Goal: Transaction & Acquisition: Purchase product/service

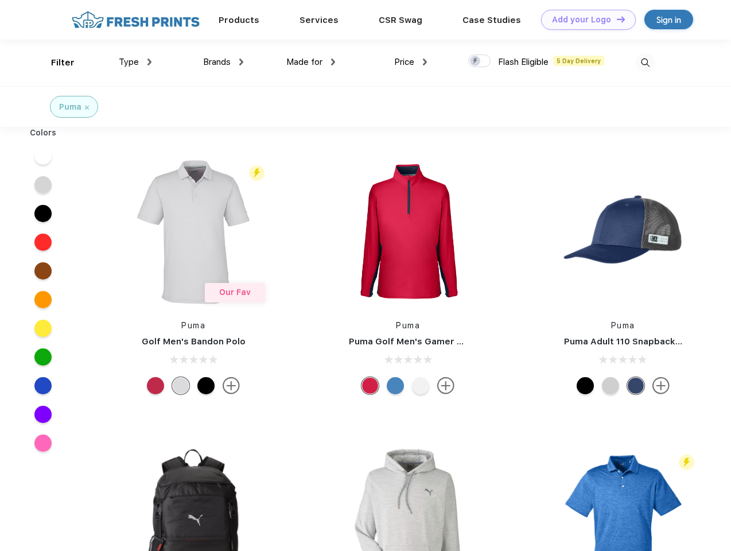
click at [584, 20] on link "Add your Logo Design Tool" at bounding box center [588, 20] width 95 height 20
click at [55, 63] on div "Filter" at bounding box center [63, 62] width 24 height 13
click at [135, 62] on span "Type" at bounding box center [129, 62] width 20 height 10
click at [223, 62] on span "Brands" at bounding box center [217, 62] width 28 height 10
click at [311, 62] on span "Made for" at bounding box center [304, 62] width 36 height 10
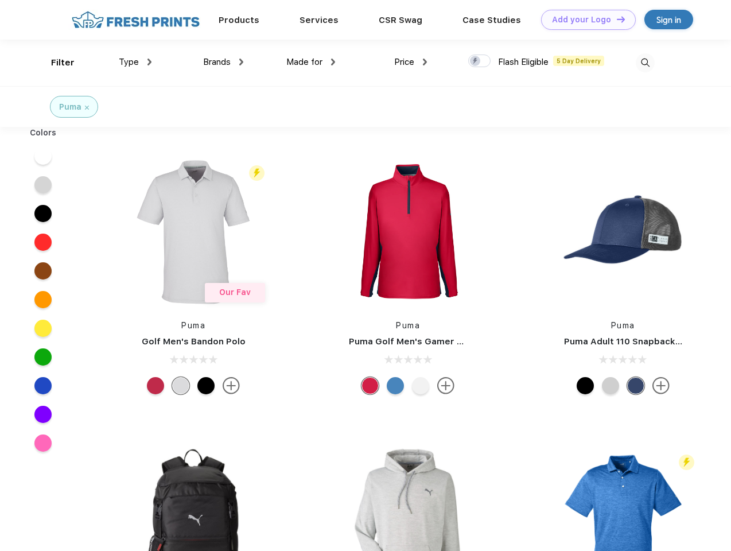
click at [411, 62] on span "Price" at bounding box center [404, 62] width 20 height 10
click at [480, 61] on div at bounding box center [479, 61] width 22 height 13
click at [476, 61] on input "checkbox" at bounding box center [471, 57] width 7 height 7
click at [645, 63] on img at bounding box center [645, 62] width 19 height 19
click at [43, 156] on div at bounding box center [43, 156] width 44 height 29
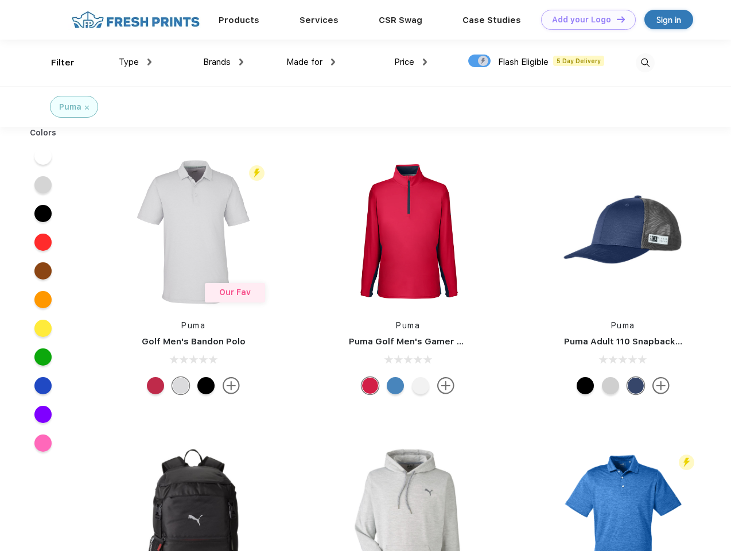
click at [43, 185] on div at bounding box center [43, 184] width 44 height 29
